Goal: Browse casually

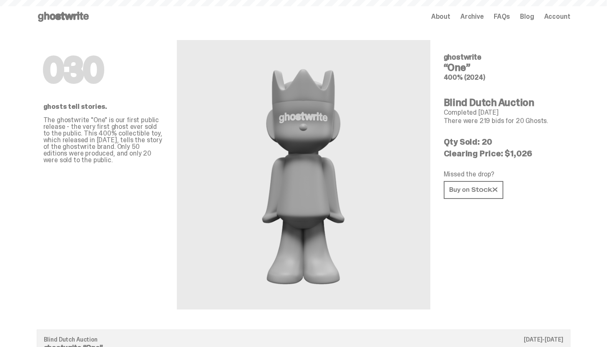
click at [446, 23] on div "Open main menu Home About Archive FAQs Blog Account About Archive FAQs Blog" at bounding box center [303, 16] width 533 height 13
click at [453, 10] on div "Open main menu Home About Archive FAQs Blog Account About Archive FAQs Blog" at bounding box center [303, 16] width 533 height 13
click at [448, 16] on span "About" at bounding box center [440, 16] width 19 height 7
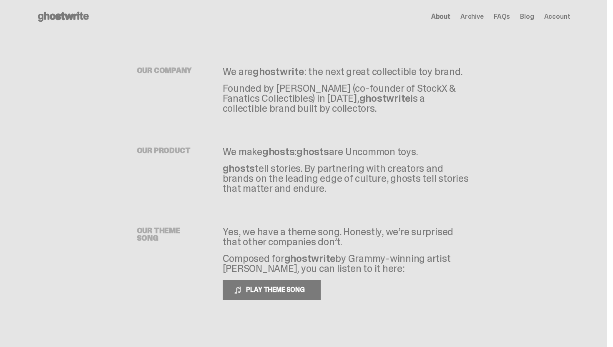
click at [76, 18] on use at bounding box center [63, 17] width 51 height 10
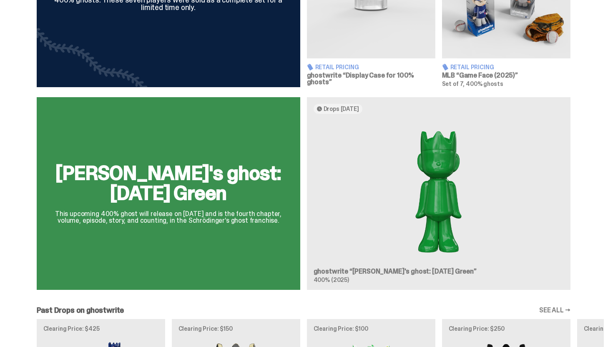
scroll to position [413, 0]
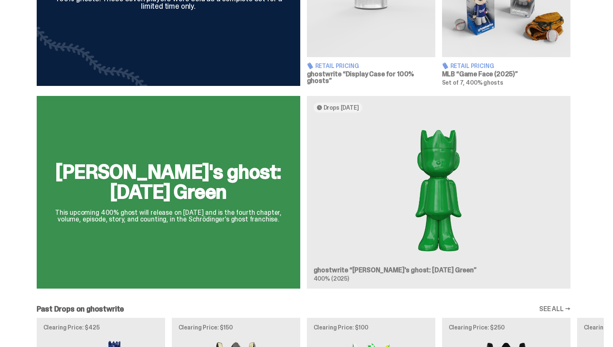
click at [403, 181] on div "[PERSON_NAME]'s ghost: [DATE] Green This upcoming 400% ghost will release on [D…" at bounding box center [303, 195] width 600 height 199
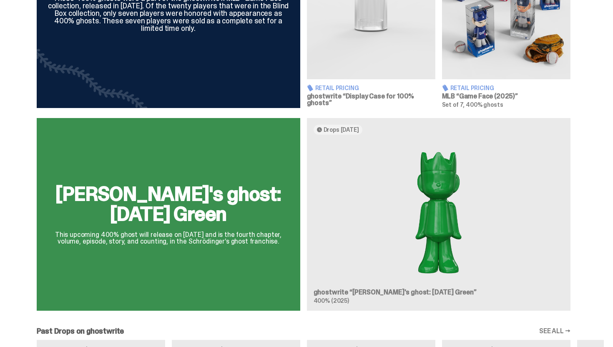
scroll to position [392, 0]
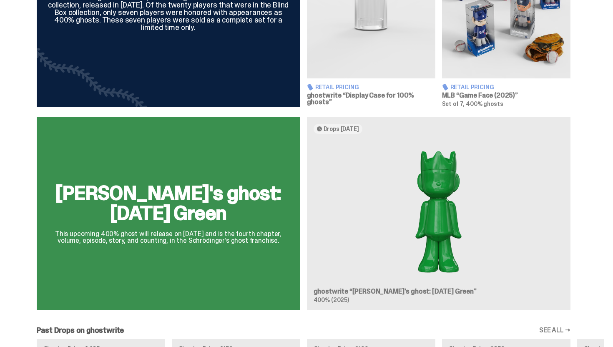
click at [352, 131] on div "[PERSON_NAME]'s ghost: [DATE] Green This upcoming 400% ghost will release on [D…" at bounding box center [303, 216] width 600 height 199
click at [349, 128] on div "[PERSON_NAME]'s ghost: [DATE] Green This upcoming 400% ghost will release on [D…" at bounding box center [303, 216] width 600 height 199
click at [344, 125] on div "[PERSON_NAME]'s ghost: [DATE] Green This upcoming 400% ghost will release on [D…" at bounding box center [303, 216] width 600 height 199
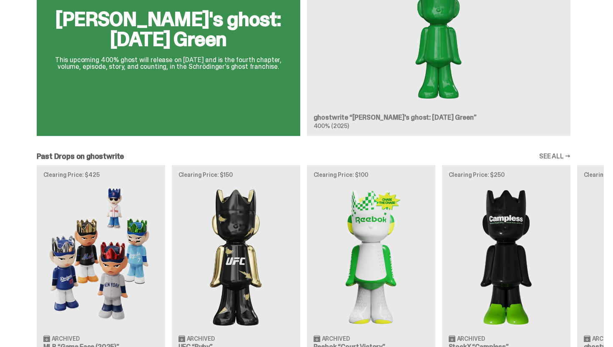
scroll to position [575, 0]
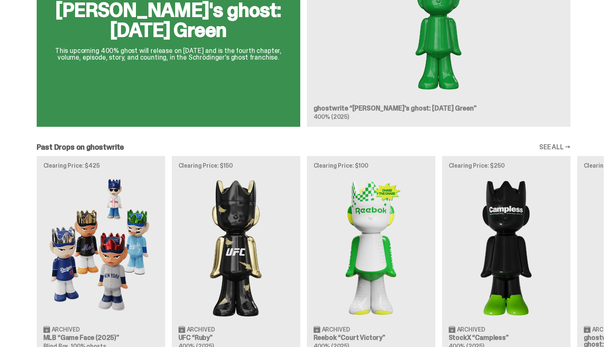
click at [566, 144] on link "SEE ALL →" at bounding box center [554, 147] width 31 height 7
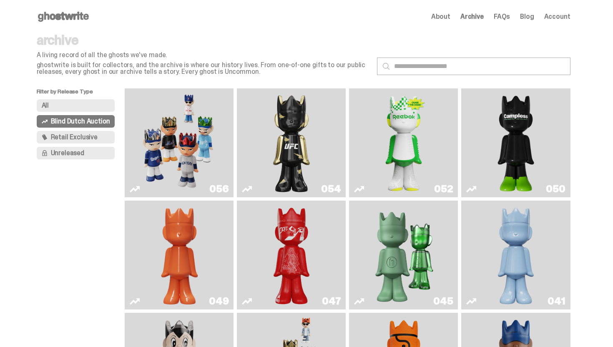
click at [469, 16] on span "Archive" at bounding box center [471, 16] width 23 height 7
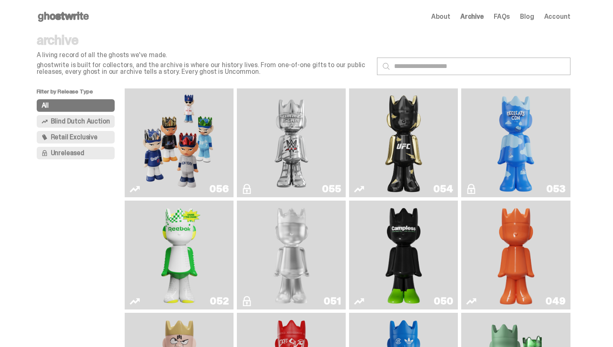
click at [450, 17] on span "About" at bounding box center [440, 16] width 19 height 7
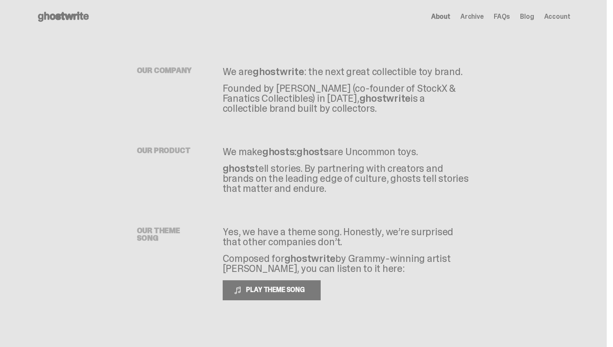
click at [66, 18] on use at bounding box center [63, 17] width 51 height 10
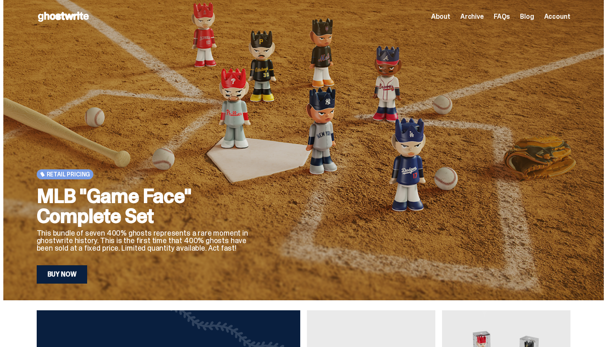
click at [72, 278] on link "Buy Now" at bounding box center [62, 274] width 51 height 18
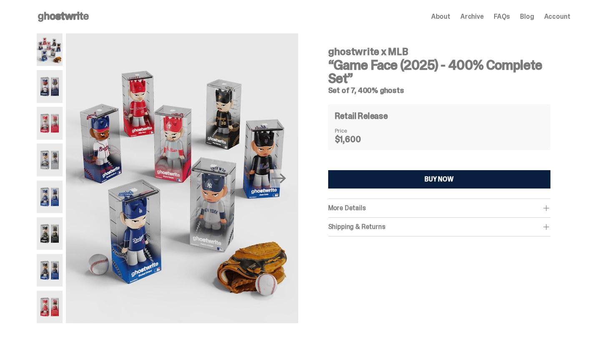
click at [57, 83] on img at bounding box center [50, 86] width 26 height 33
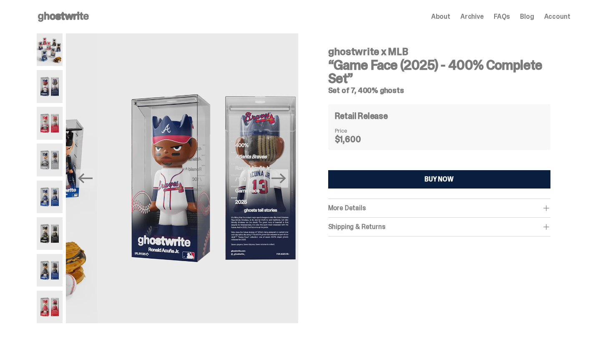
click at [51, 120] on img at bounding box center [50, 123] width 26 height 33
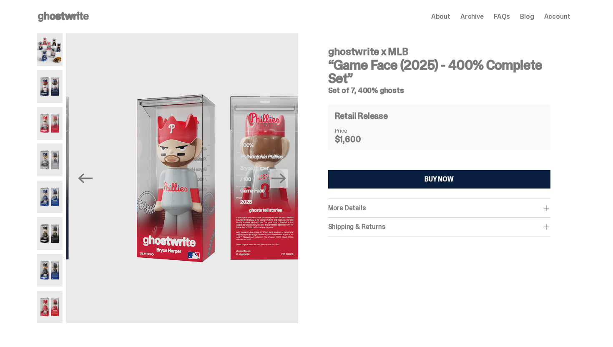
click at [50, 156] on img at bounding box center [50, 159] width 26 height 33
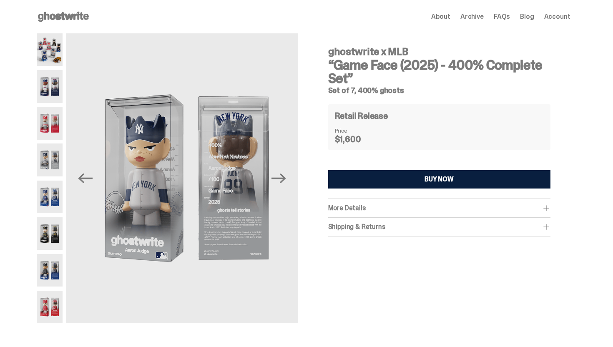
click at [50, 190] on img at bounding box center [50, 196] width 26 height 33
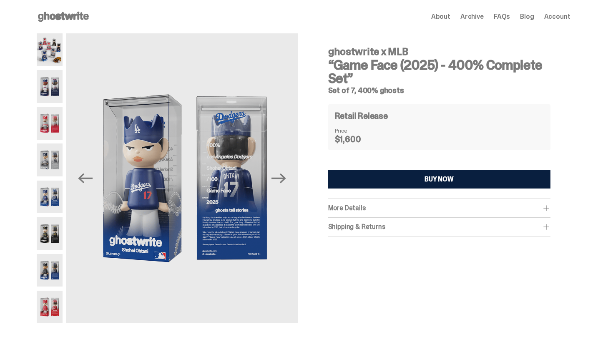
click at [50, 245] on img at bounding box center [50, 233] width 26 height 33
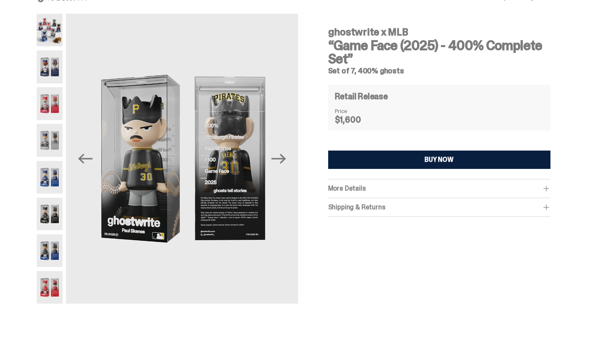
scroll to position [24, 0]
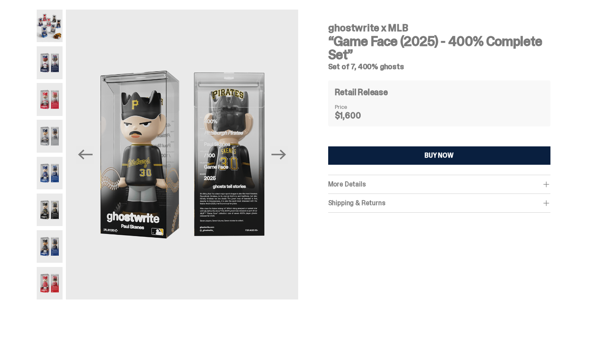
click at [50, 251] on img at bounding box center [50, 246] width 26 height 33
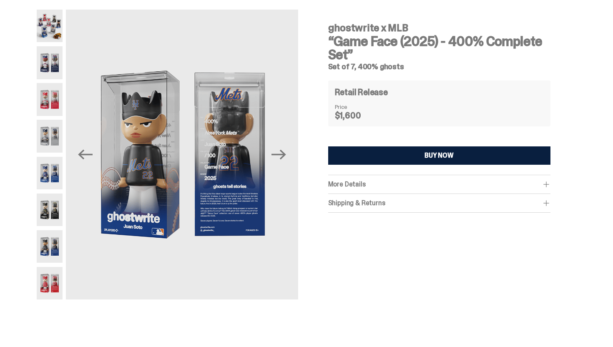
click at [50, 274] on img at bounding box center [50, 283] width 26 height 33
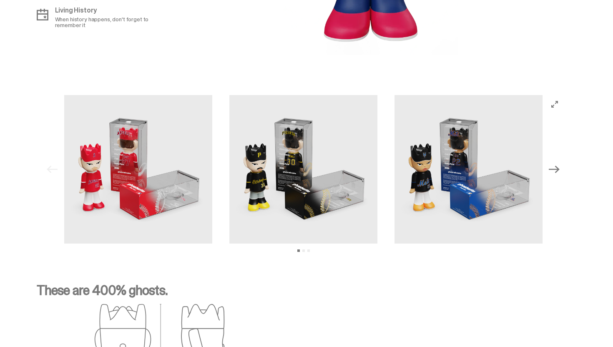
scroll to position [1115, 0]
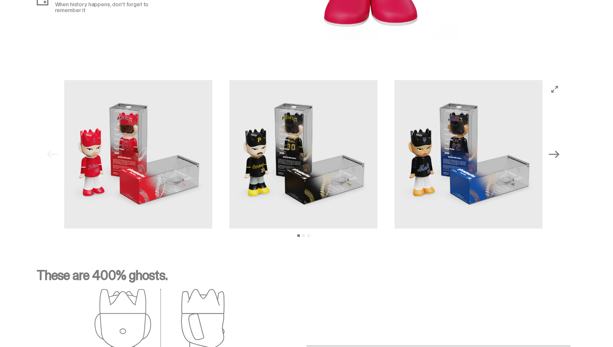
click at [564, 160] on div "Previous Next View slide 1 View slide 2 View slide 3" at bounding box center [303, 154] width 520 height 148
click at [559, 153] on icon "Next" at bounding box center [554, 154] width 11 height 8
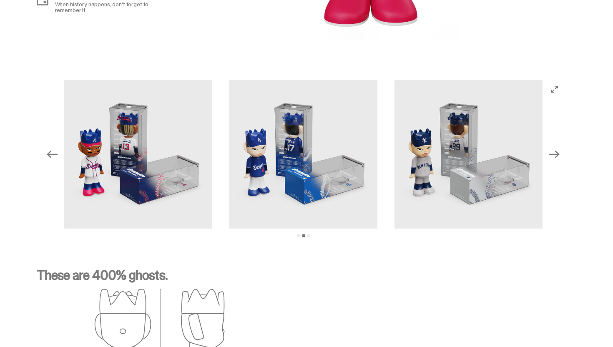
click at [559, 153] on icon "Next" at bounding box center [554, 154] width 11 height 11
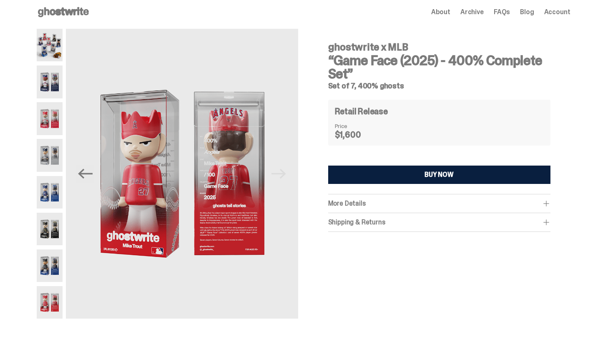
scroll to position [0, 0]
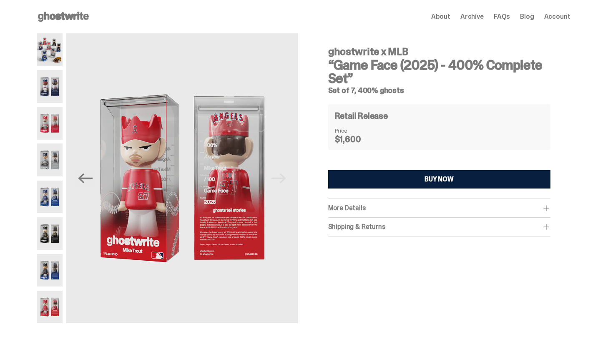
click at [60, 20] on icon at bounding box center [63, 16] width 53 height 13
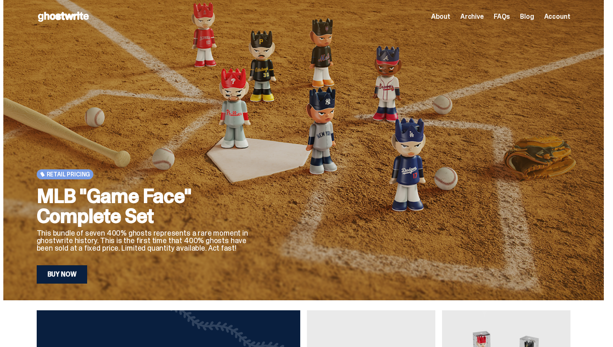
click at [72, 273] on link "Buy Now" at bounding box center [62, 274] width 51 height 18
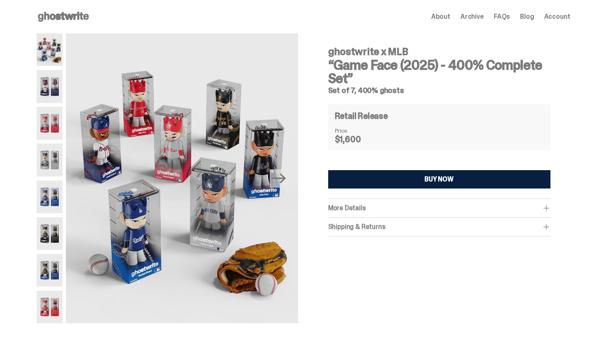
click at [72, 19] on icon at bounding box center [63, 16] width 53 height 13
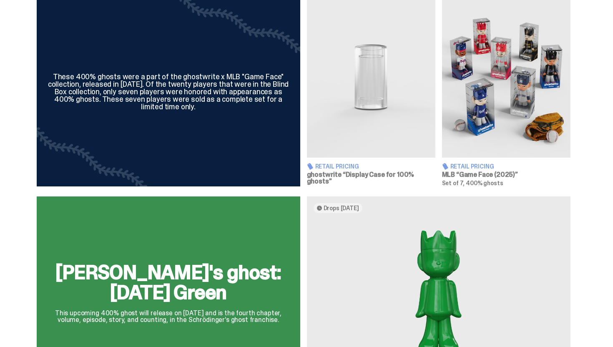
scroll to position [309, 0]
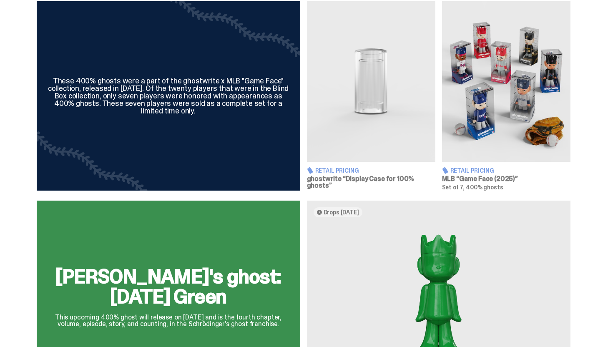
click at [339, 127] on img at bounding box center [371, 81] width 128 height 160
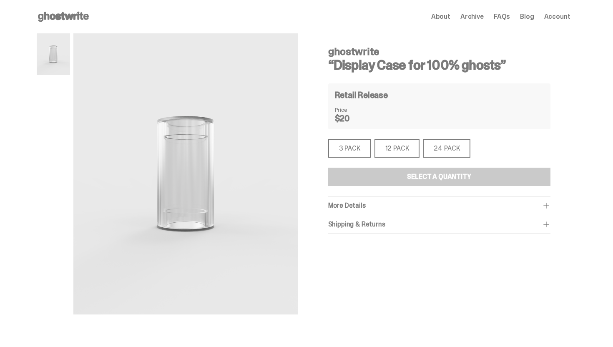
click at [60, 13] on icon at bounding box center [63, 16] width 53 height 13
